Goal: Transaction & Acquisition: Purchase product/service

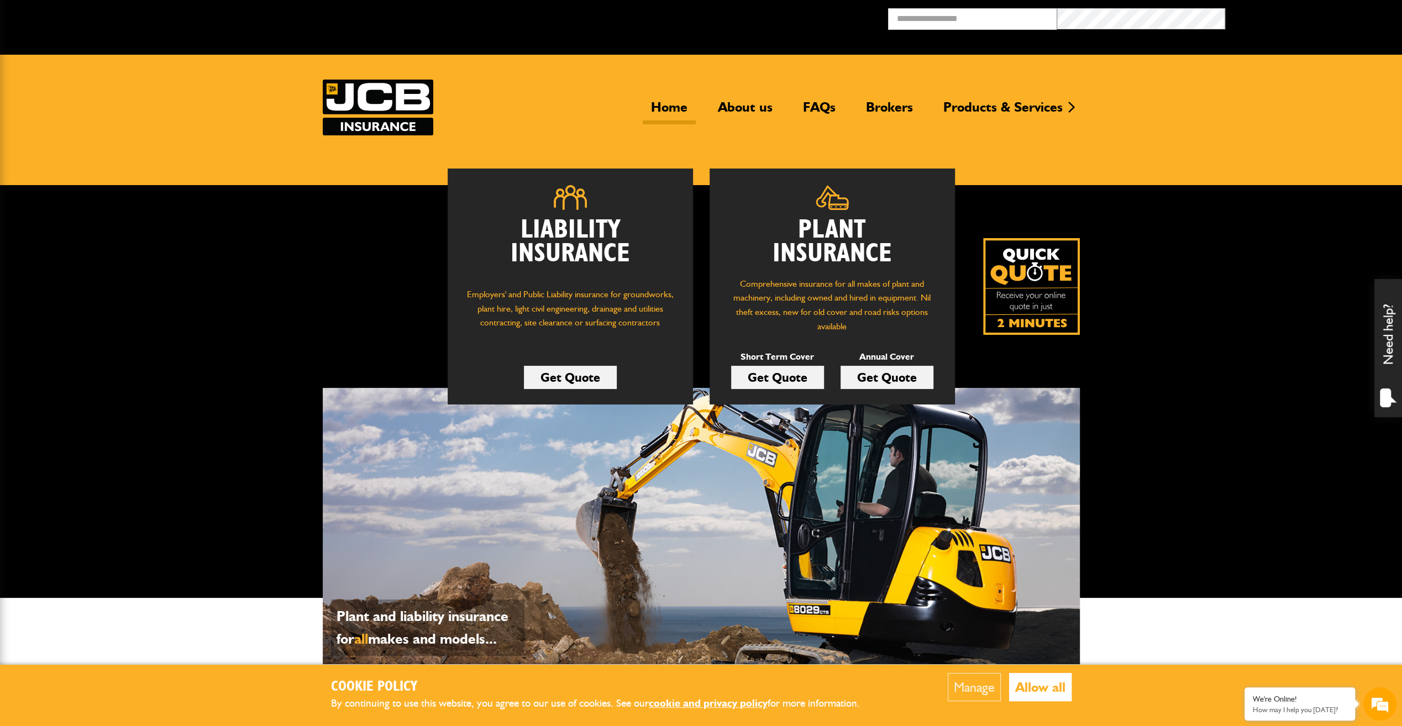
click at [787, 380] on link "Get Quote" at bounding box center [777, 377] width 93 height 23
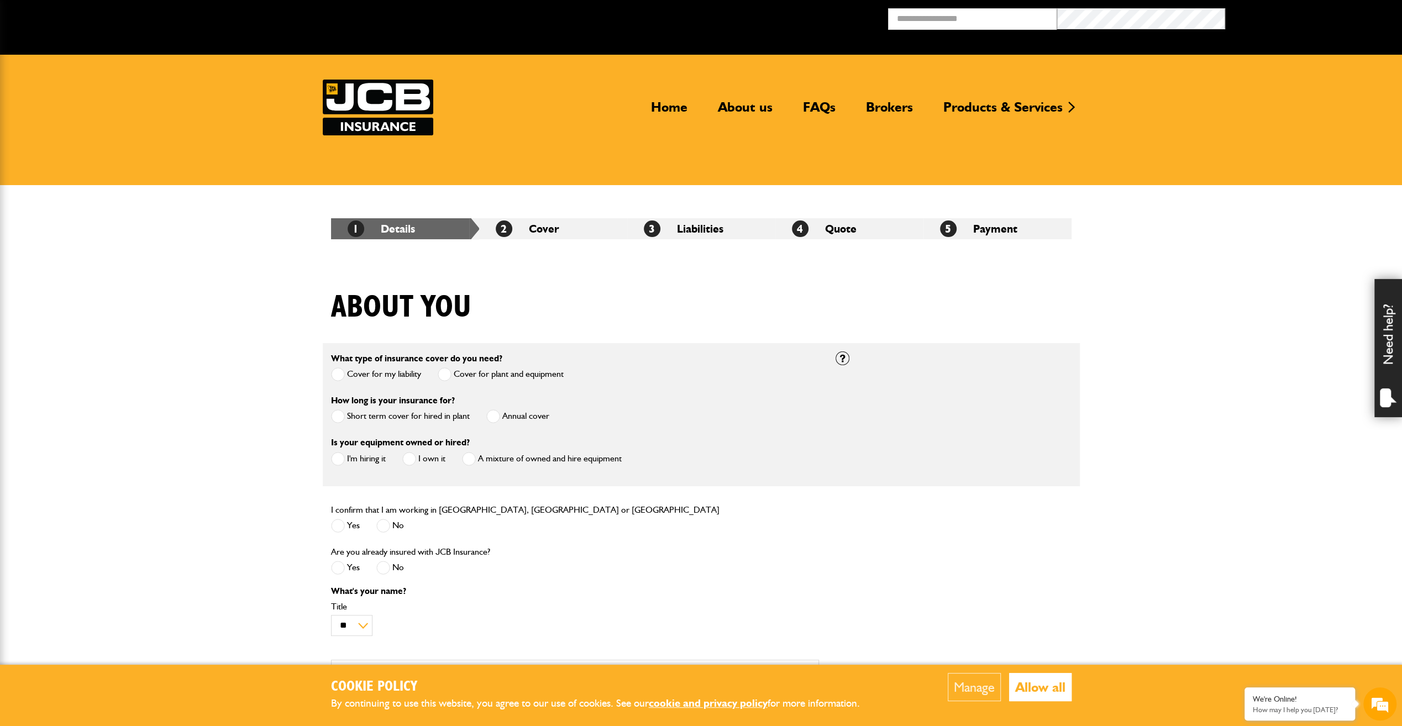
click at [337, 414] on span at bounding box center [338, 417] width 14 height 14
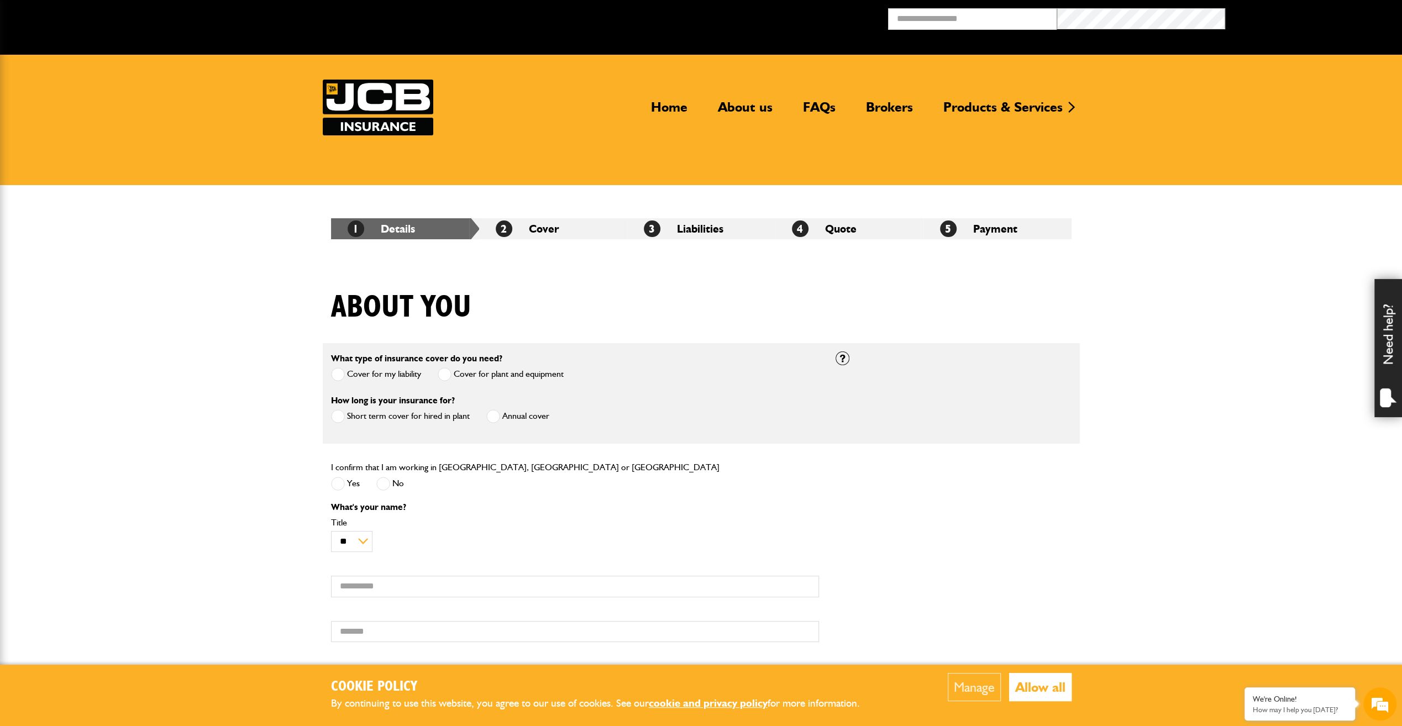
click at [337, 480] on span at bounding box center [338, 484] width 14 height 14
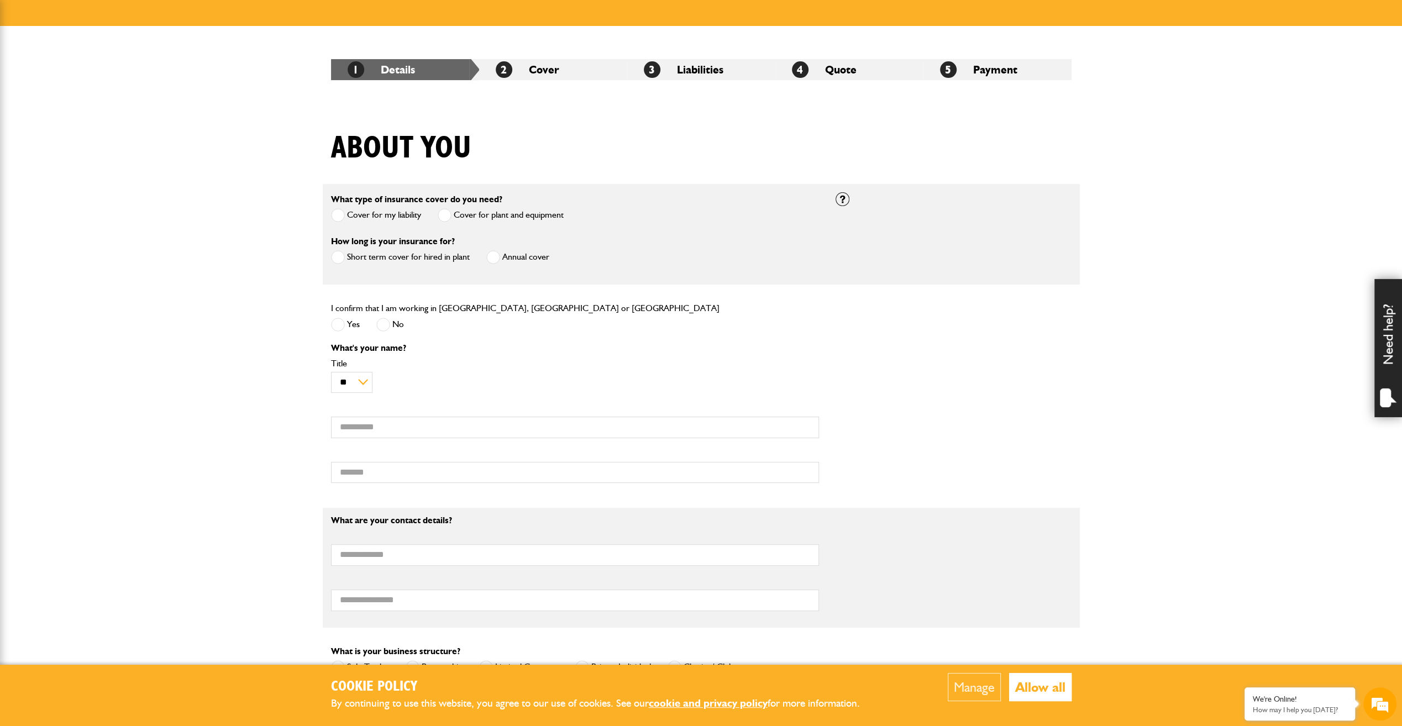
scroll to position [221, 0]
